Goal: Find specific page/section: Find specific page/section

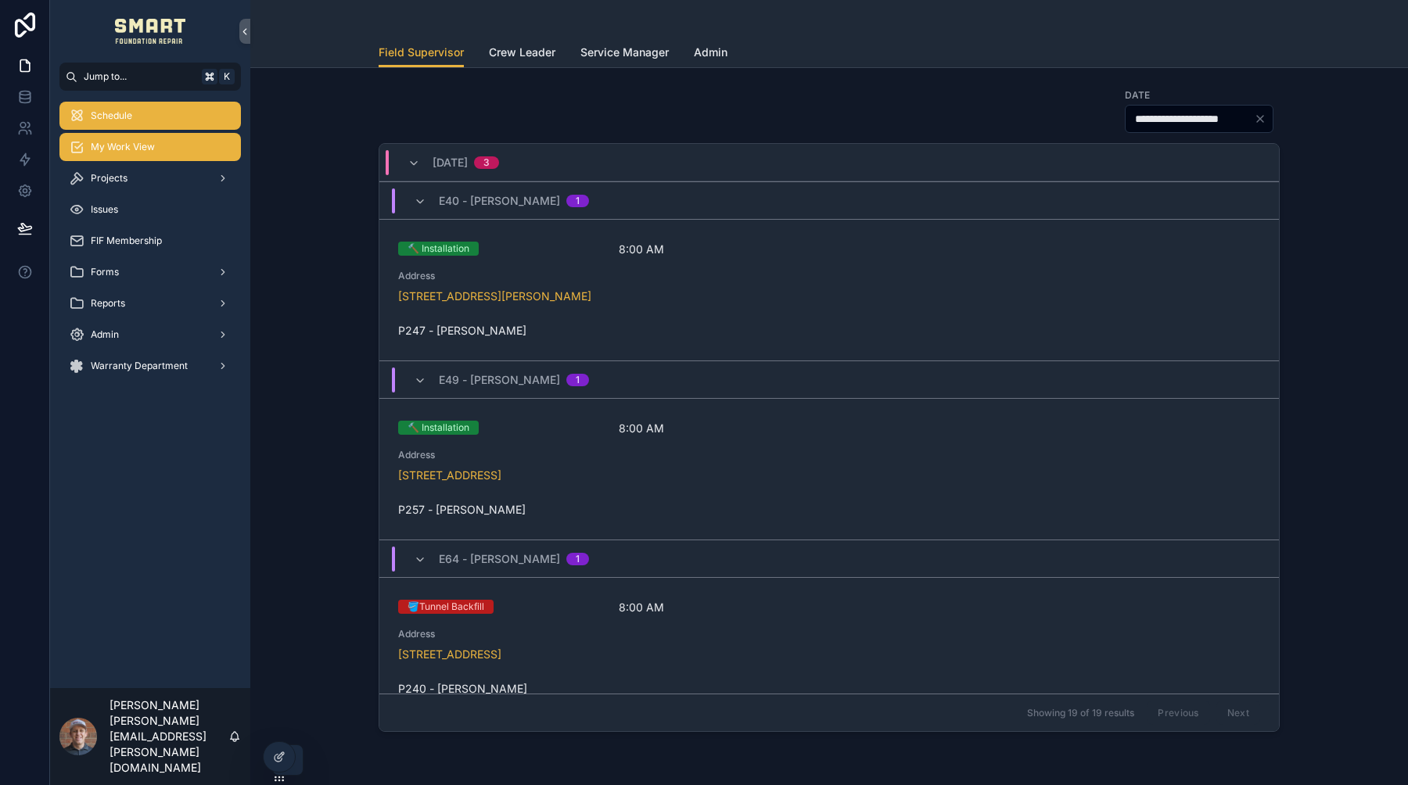
click at [172, 157] on div "My Work View" at bounding box center [150, 147] width 163 height 25
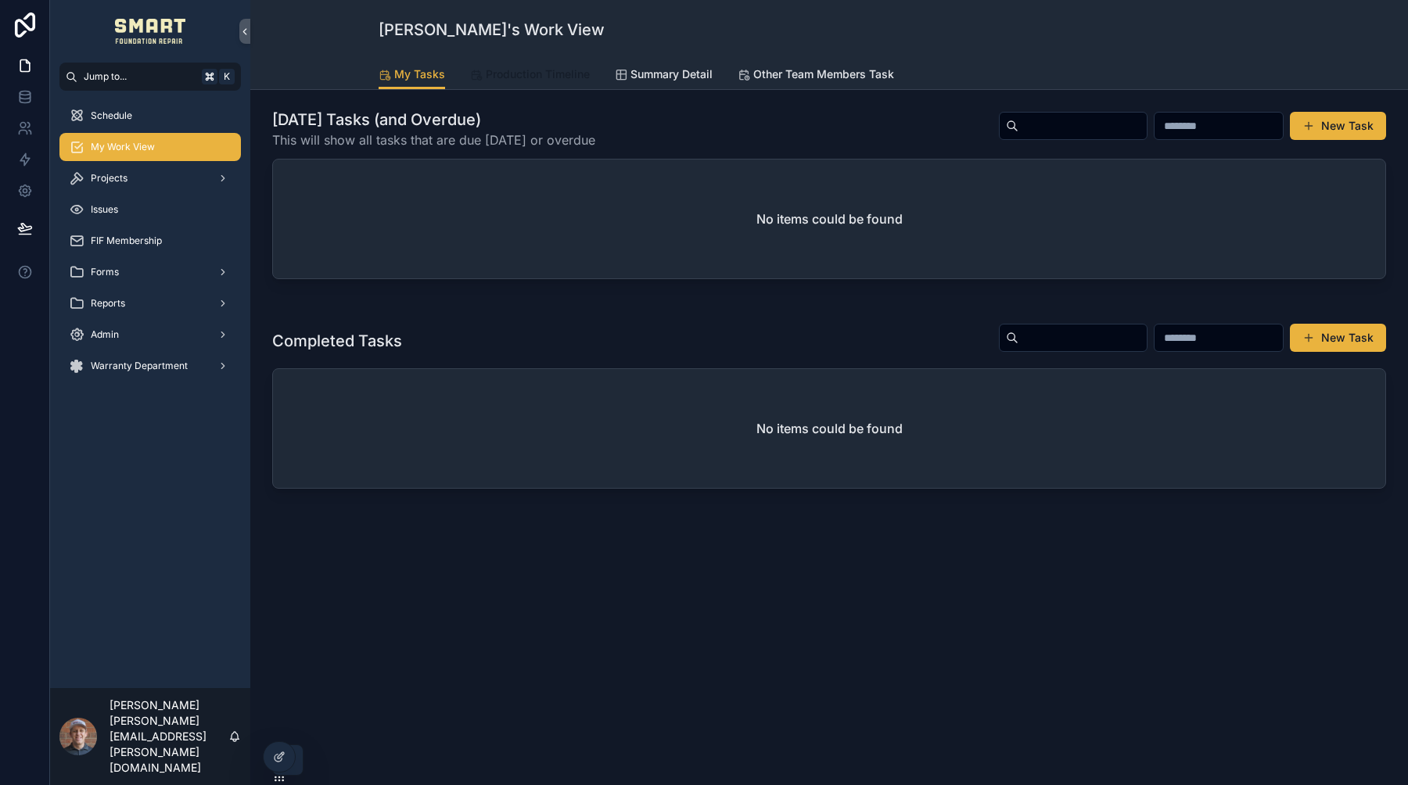
click at [545, 80] on span "Production Timeline" at bounding box center [538, 74] width 104 height 16
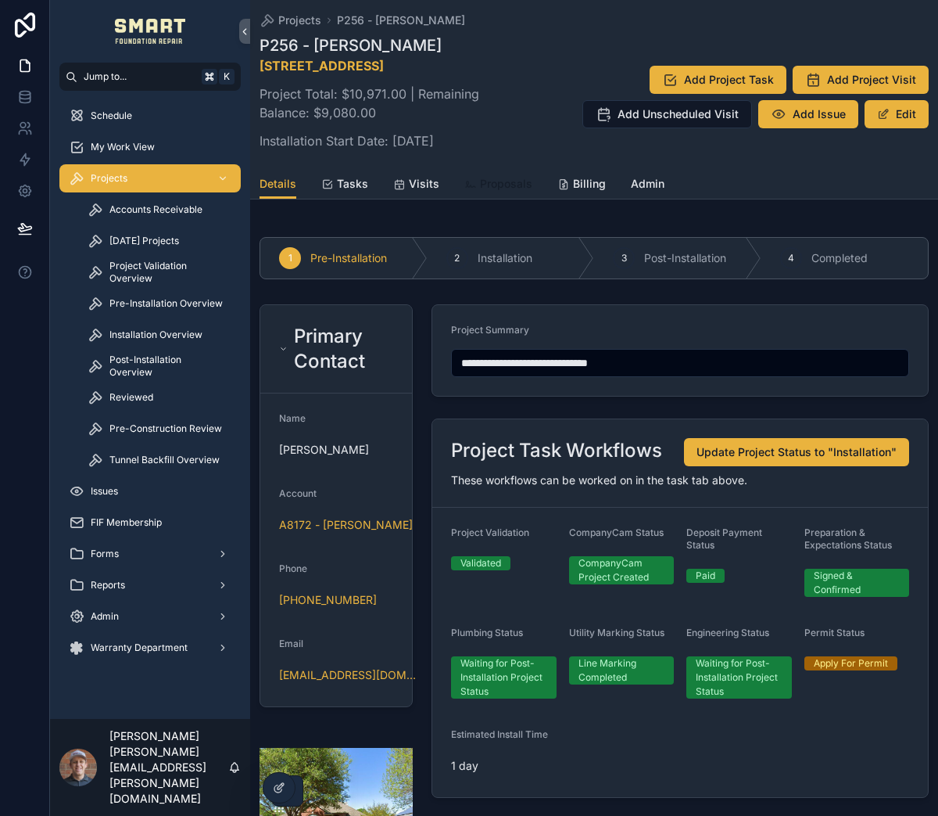
click at [501, 201] on link "Proposals" at bounding box center [498, 185] width 68 height 31
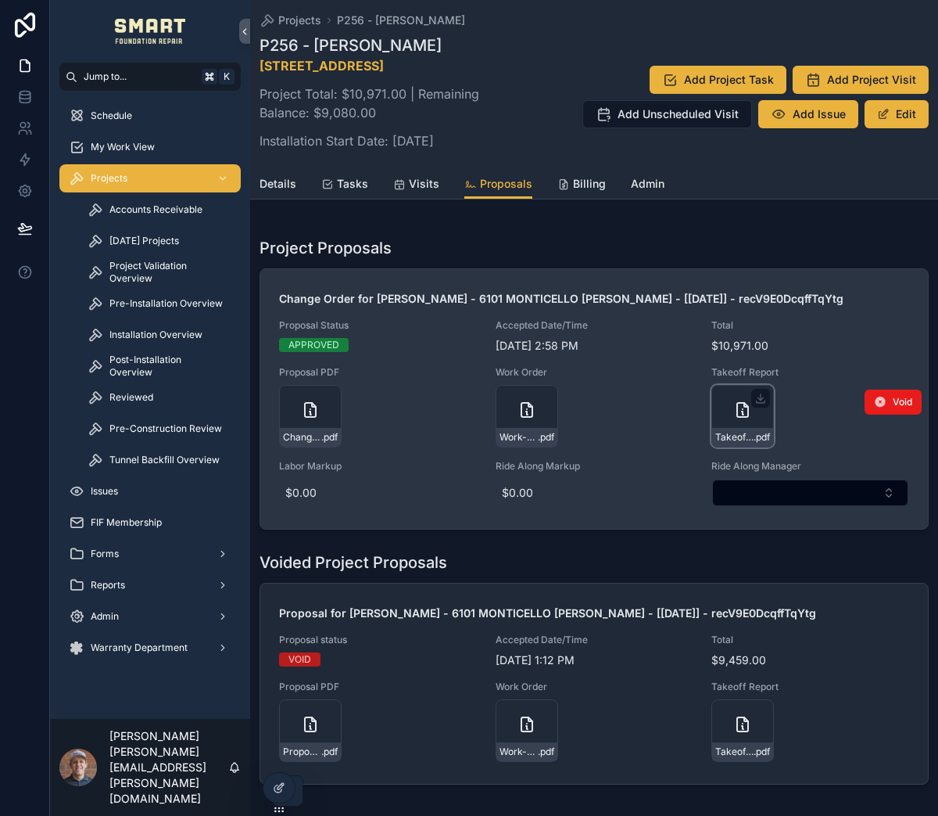
click at [741, 419] on icon "scrollable content" at bounding box center [743, 409] width 19 height 19
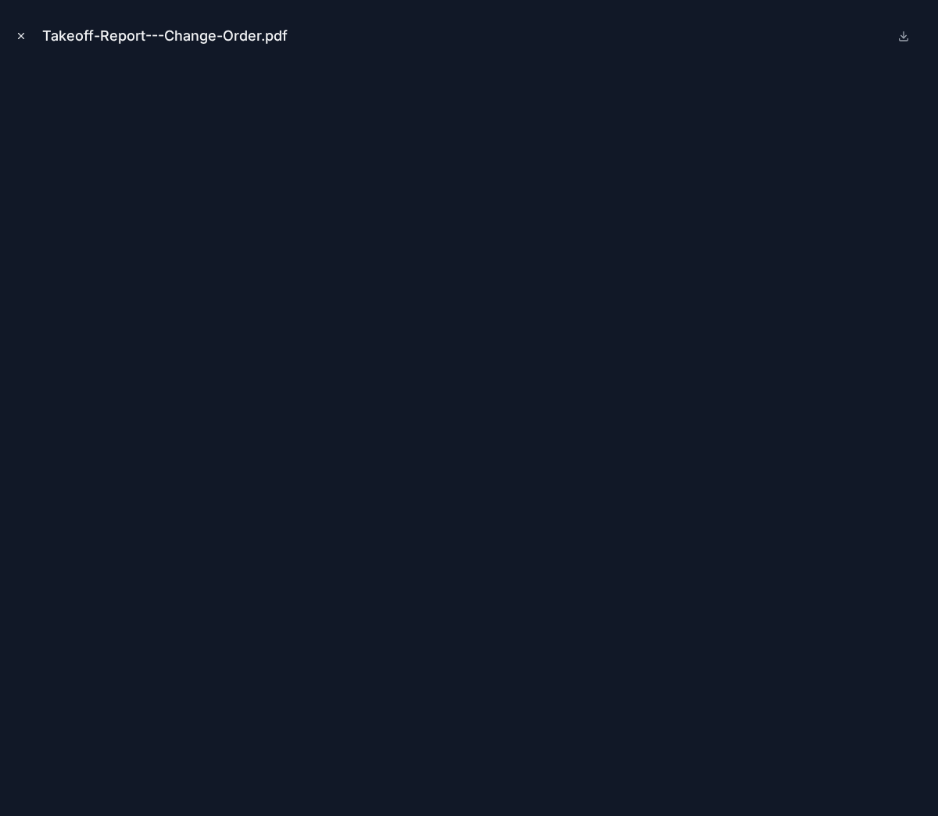
click at [23, 38] on icon "Close modal" at bounding box center [21, 36] width 5 height 5
